Goal: Transaction & Acquisition: Download file/media

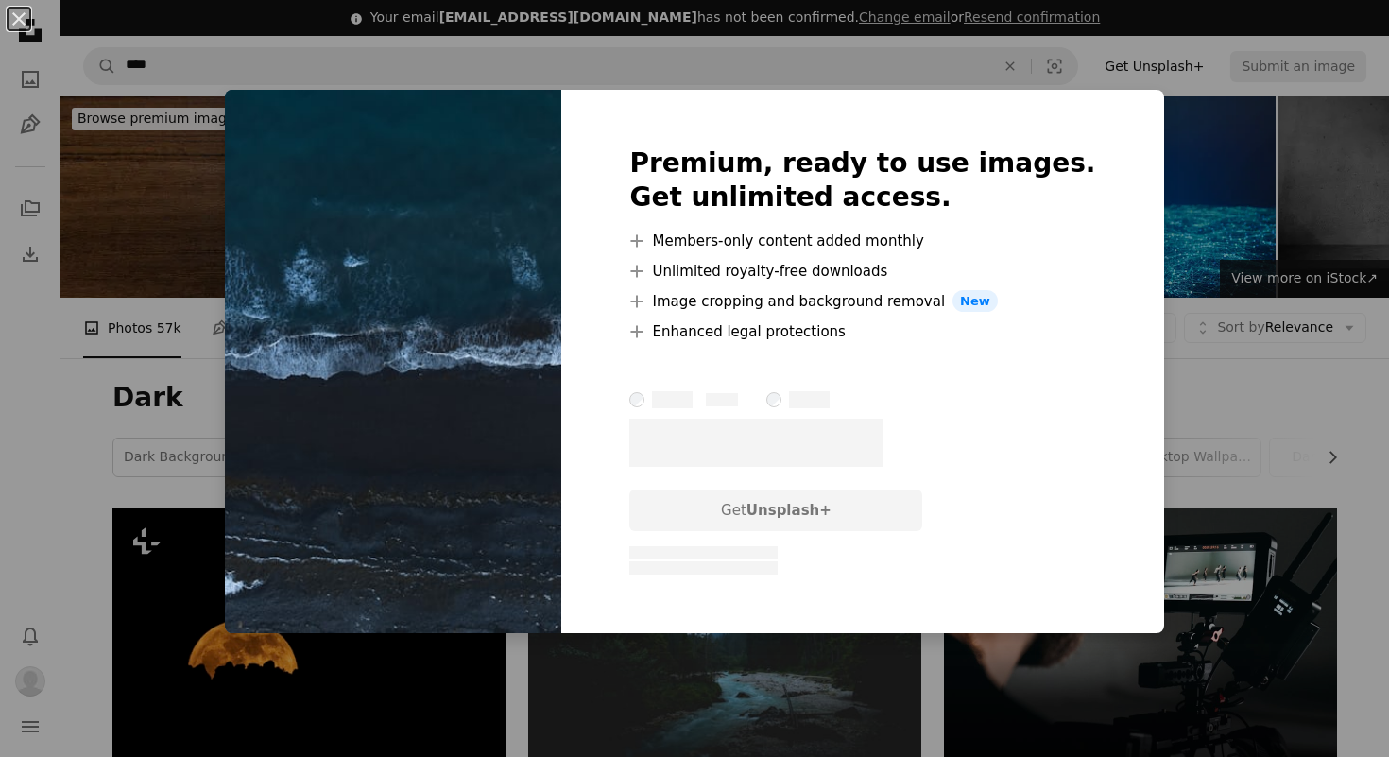
scroll to position [2224, 0]
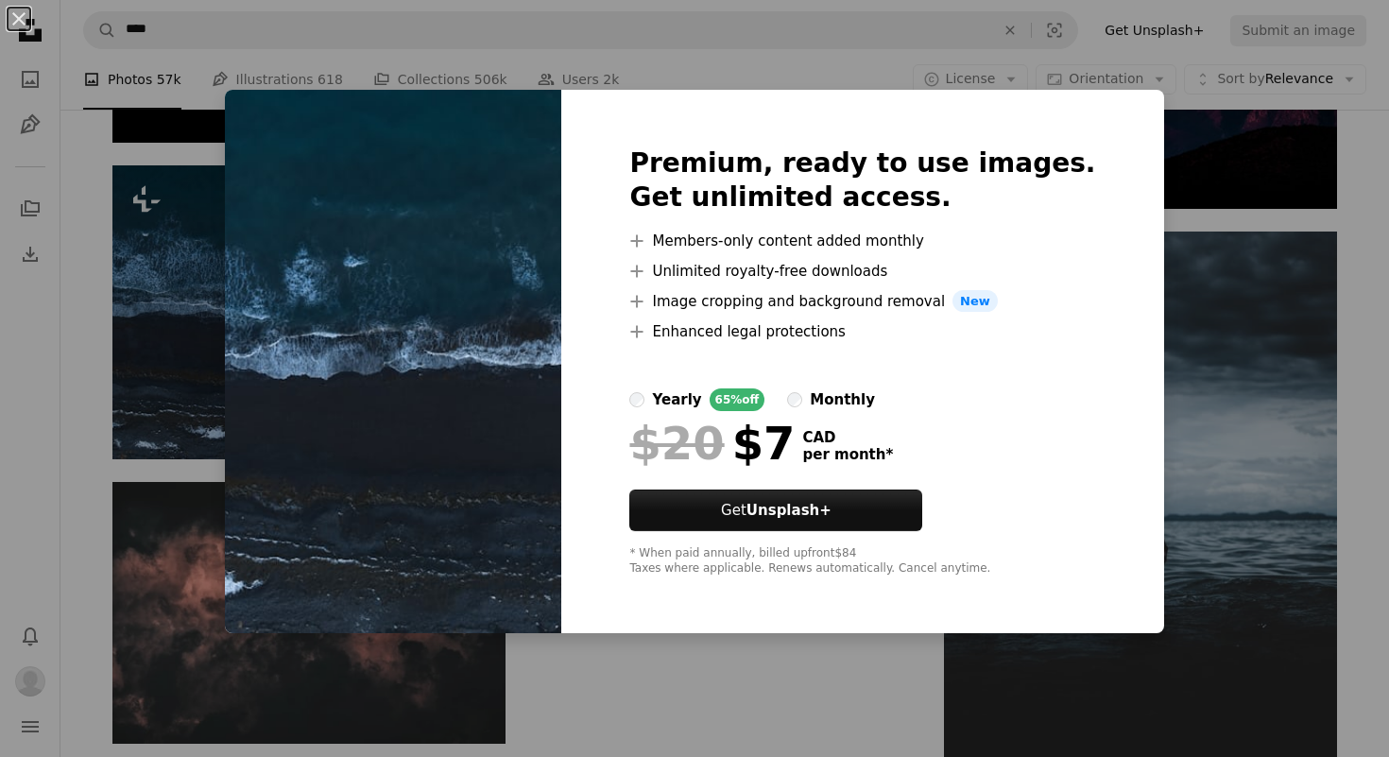
click at [1195, 224] on div "An X shape Premium, ready to use images. Get unlimited access. A plus sign Memb…" at bounding box center [694, 378] width 1389 height 757
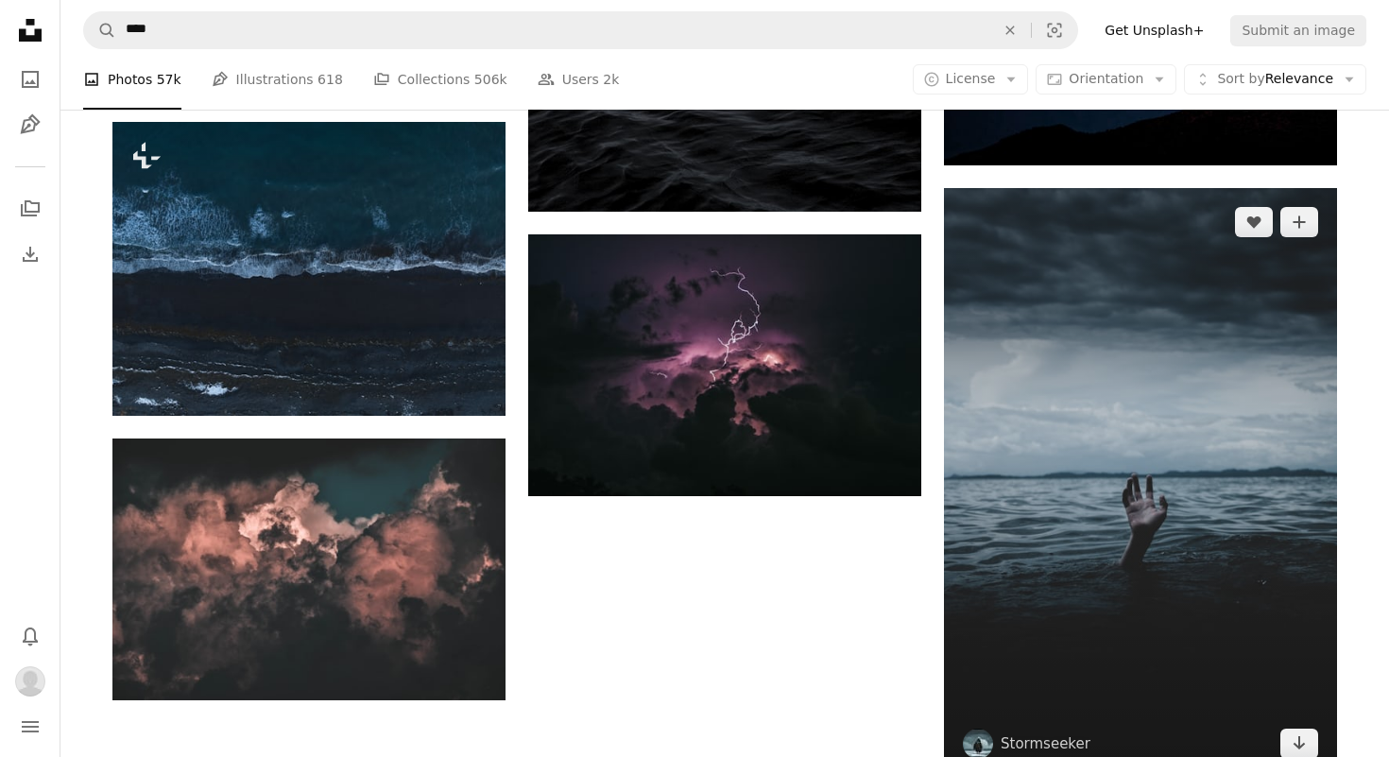
scroll to position [2286, 0]
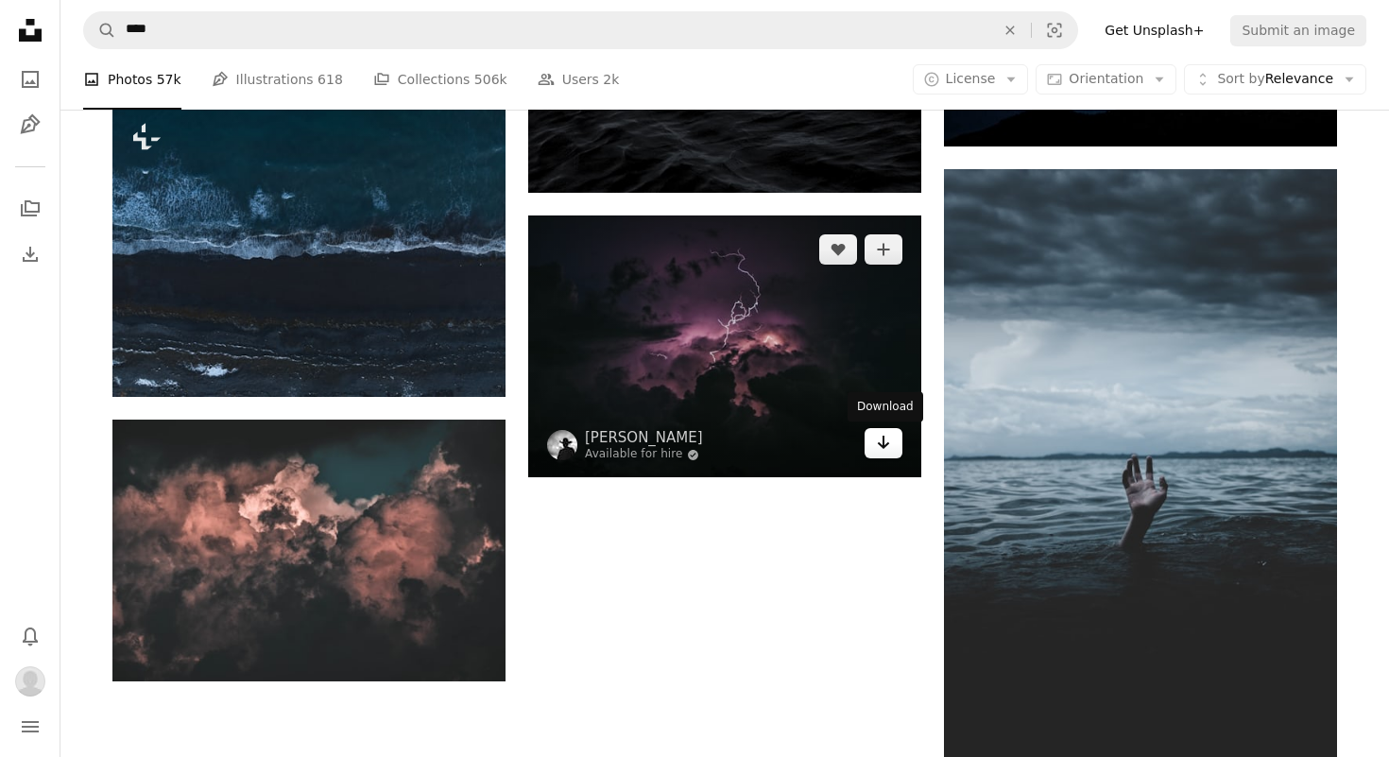
click at [888, 445] on icon "Arrow pointing down" at bounding box center [883, 442] width 15 height 23
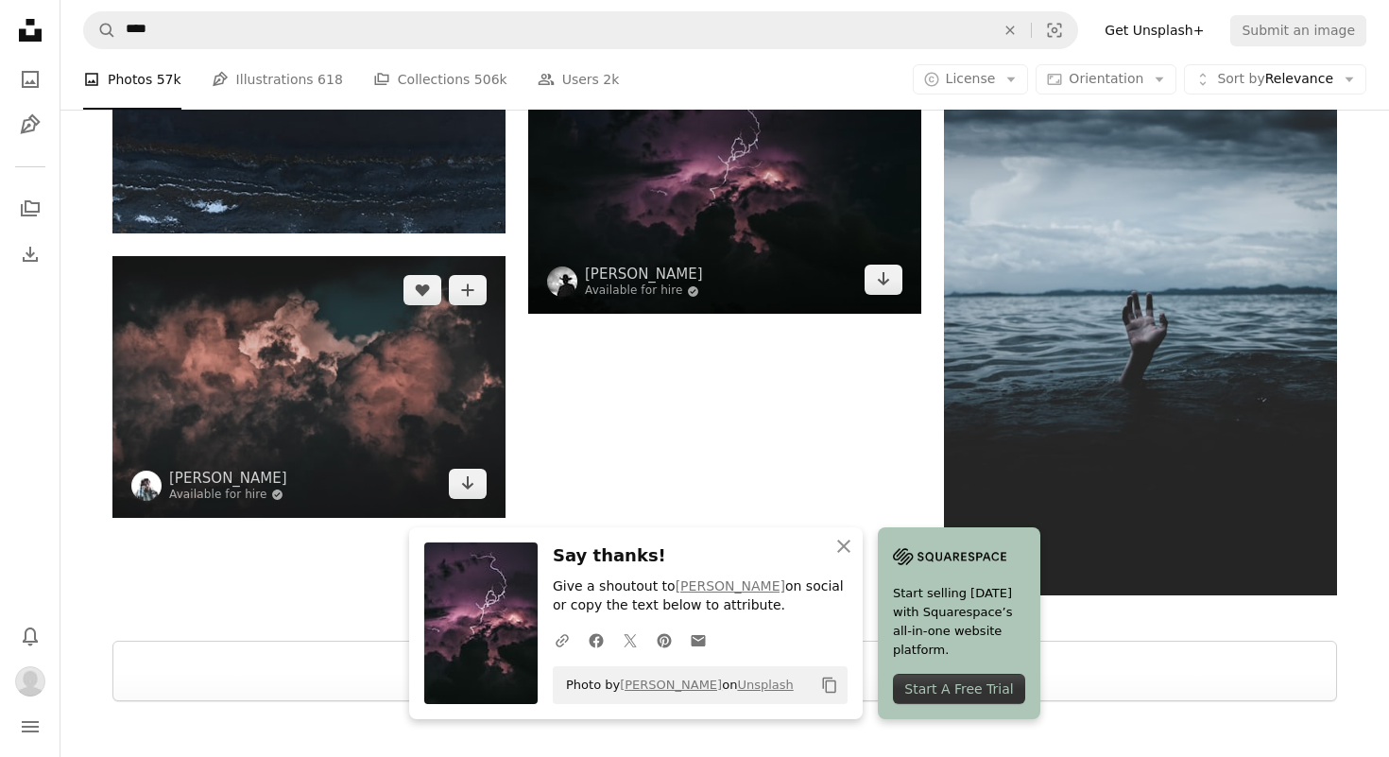
scroll to position [2453, 0]
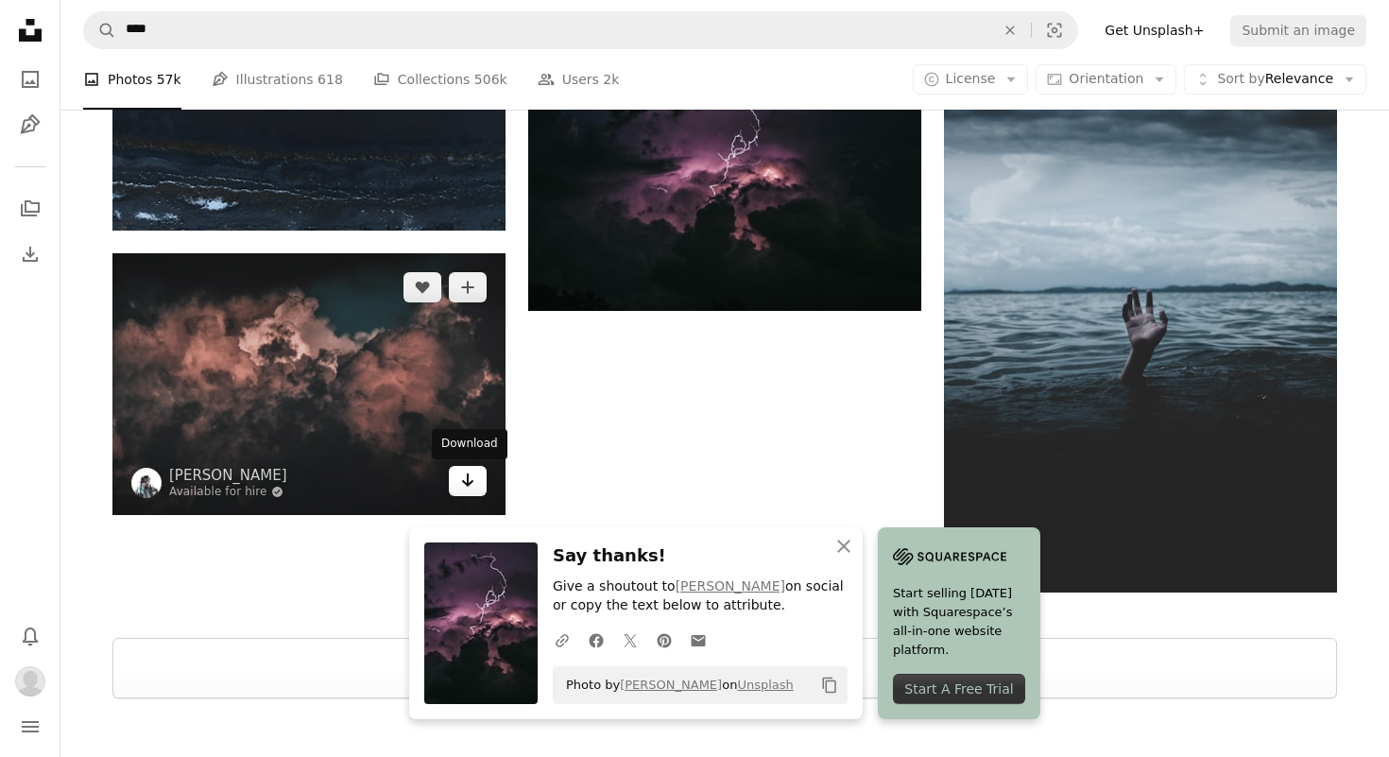
click at [476, 480] on link "Arrow pointing down" at bounding box center [468, 481] width 38 height 30
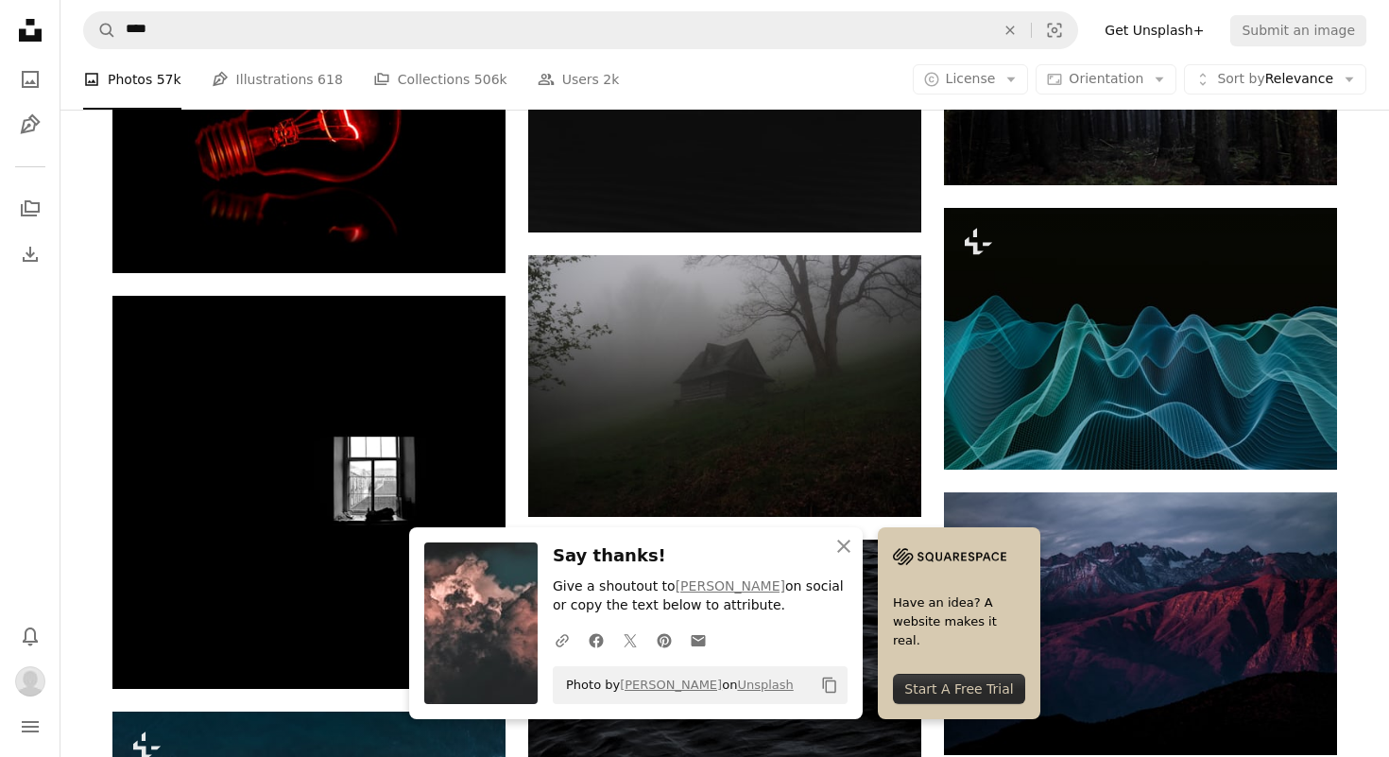
scroll to position [1679, 0]
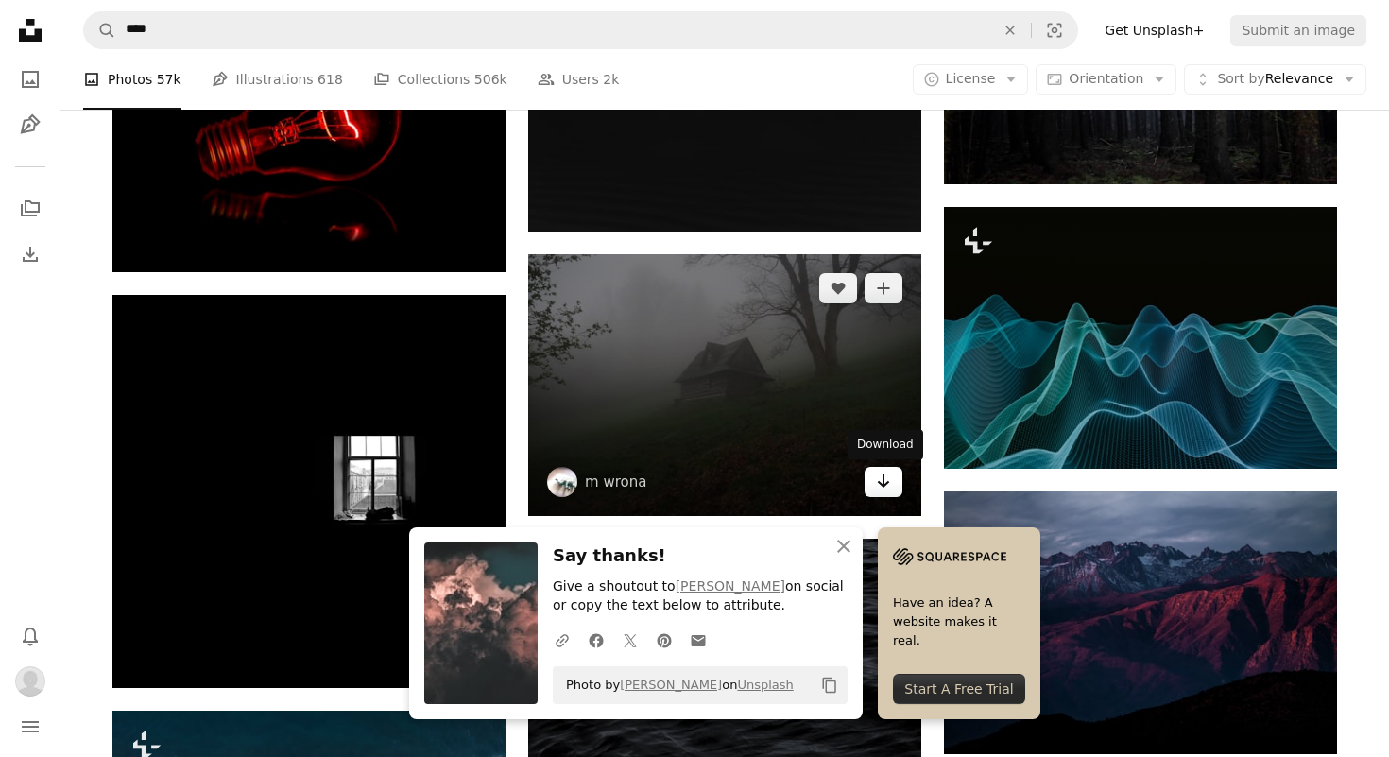
click at [886, 478] on icon "Arrow pointing down" at bounding box center [883, 481] width 15 height 23
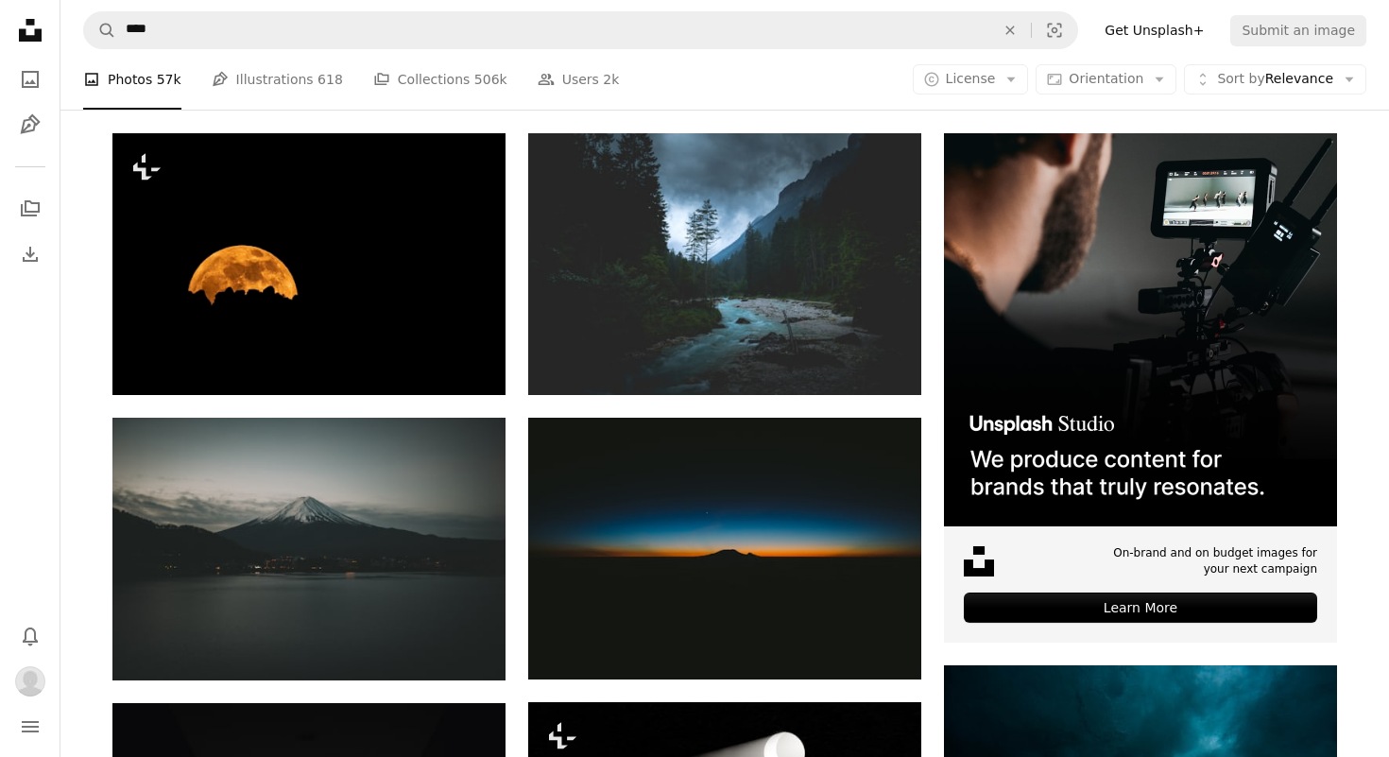
scroll to position [349, 0]
